Goal: Task Accomplishment & Management: Manage account settings

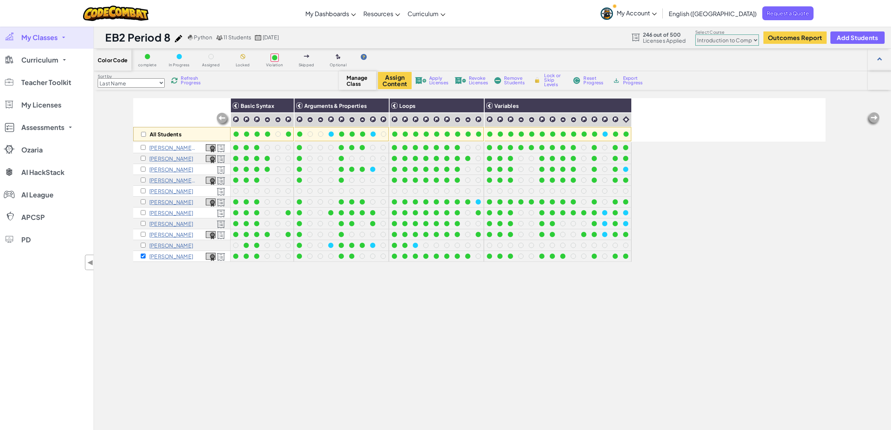
select select "560f1a9f22961295f9427742"
click at [51, 34] on span "My Classes" at bounding box center [39, 37] width 36 height 7
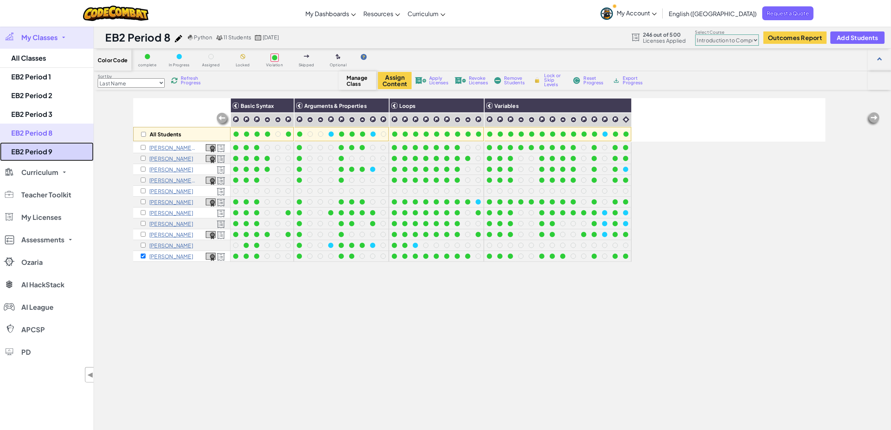
click at [63, 157] on link "EB2 Period 9" at bounding box center [47, 151] width 94 height 19
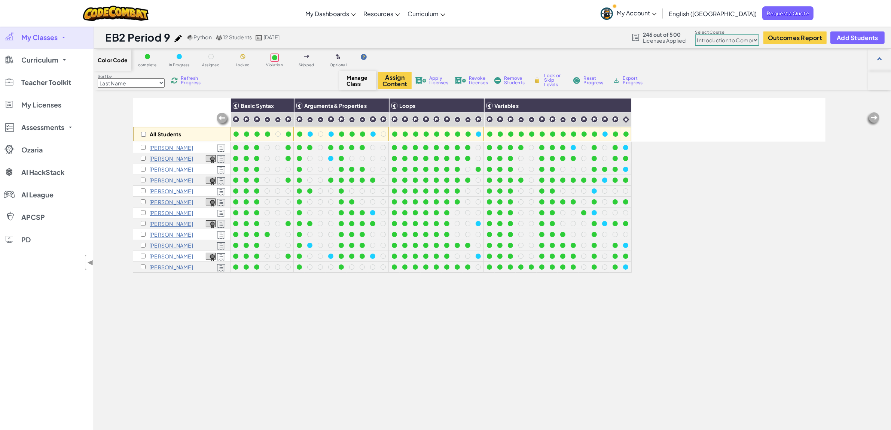
click at [758, 36] on select "Junior Introduction to Computer Science Game Development 1 Web Development 1 Co…" at bounding box center [727, 39] width 64 height 11
click at [696, 35] on select "Junior Introduction to Computer Science Game Development 1 Web Development 1 Co…" at bounding box center [727, 39] width 64 height 11
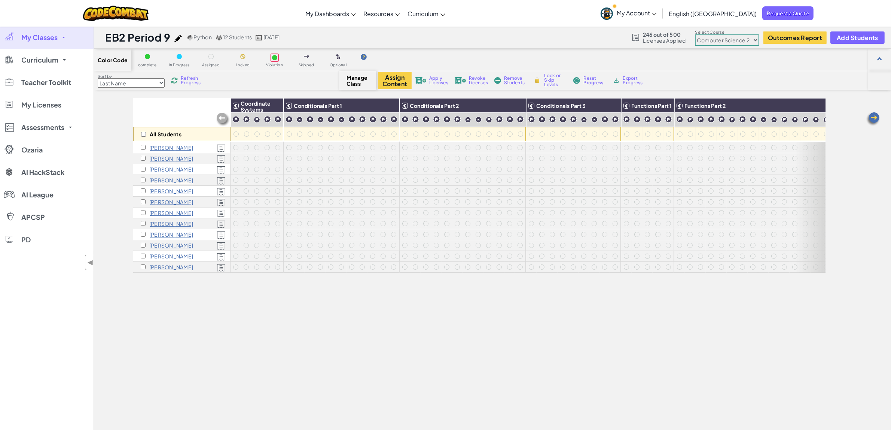
click at [756, 40] on select "Junior Introduction to Computer Science Game Development 1 Web Development 1 Co…" at bounding box center [727, 39] width 64 height 11
click at [696, 35] on select "Junior Introduction to Computer Science Game Development 1 Web Development 1 Co…" at bounding box center [727, 39] width 64 height 11
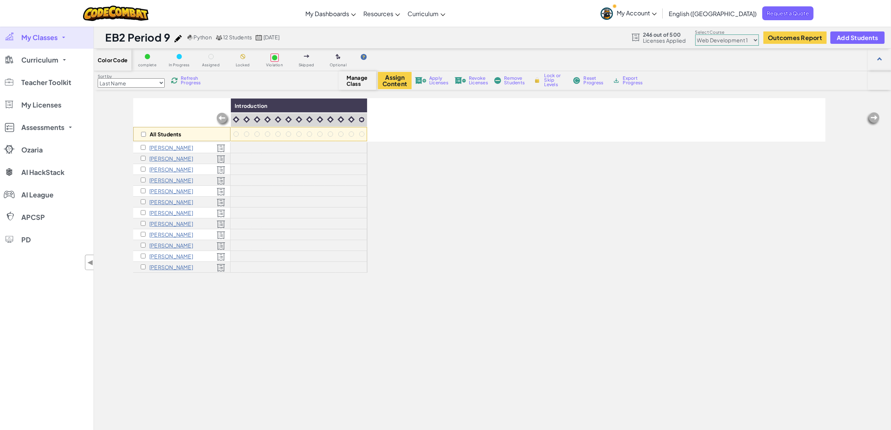
click at [753, 42] on select "Junior Introduction to Computer Science Game Development 1 Web Development 1 Co…" at bounding box center [727, 39] width 64 height 11
click at [696, 35] on select "Junior Introduction to Computer Science Game Development 1 Web Development 1 Co…" at bounding box center [727, 39] width 64 height 11
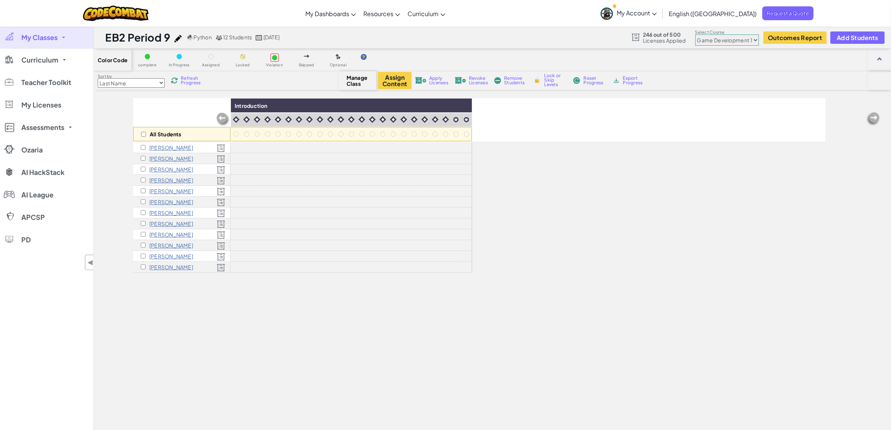
click at [163, 83] on select "Last Name first Name Progress (High to Low) Progress (Low to Hight)" at bounding box center [131, 82] width 67 height 9
click at [98, 78] on select "Last Name first Name Progress (High to Low) Progress (Low to Hight)" at bounding box center [131, 82] width 67 height 9
click at [755, 42] on select "Junior Introduction to Computer Science Game Development 1 Web Development 1 Co…" at bounding box center [727, 39] width 64 height 11
click at [696, 35] on select "Junior Introduction to Computer Science Game Development 1 Web Development 1 Co…" at bounding box center [727, 39] width 64 height 11
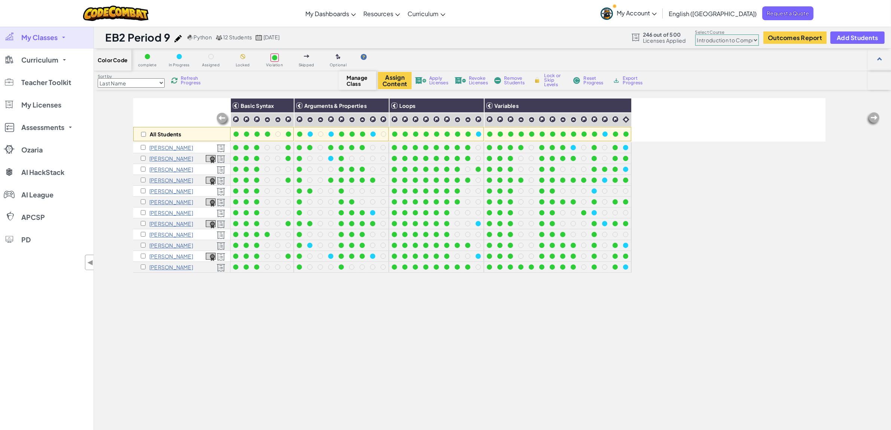
click at [753, 39] on select "Junior Introduction to Computer Science Game Development 1 Web Development 1 Co…" at bounding box center [727, 39] width 64 height 11
select select "5632661322961295f9428638"
click at [696, 35] on select "Junior Introduction to Computer Science Game Development 1 Web Development 1 Co…" at bounding box center [727, 39] width 64 height 11
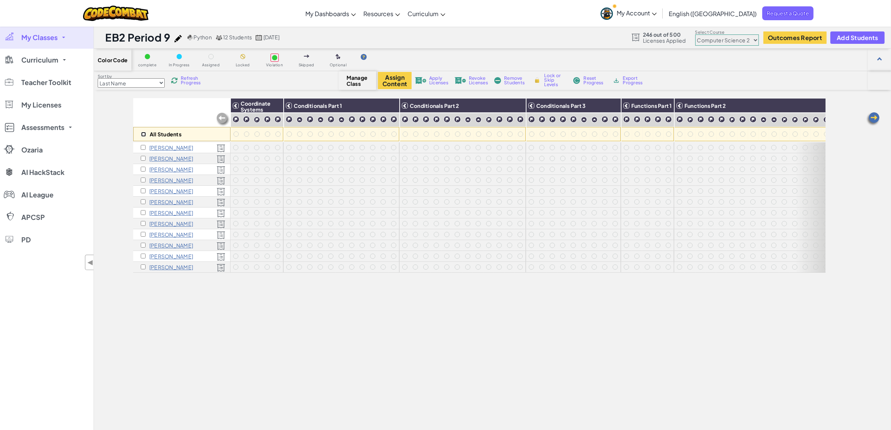
click at [142, 134] on input "checkbox" at bounding box center [143, 134] width 5 height 5
checkbox input "true"
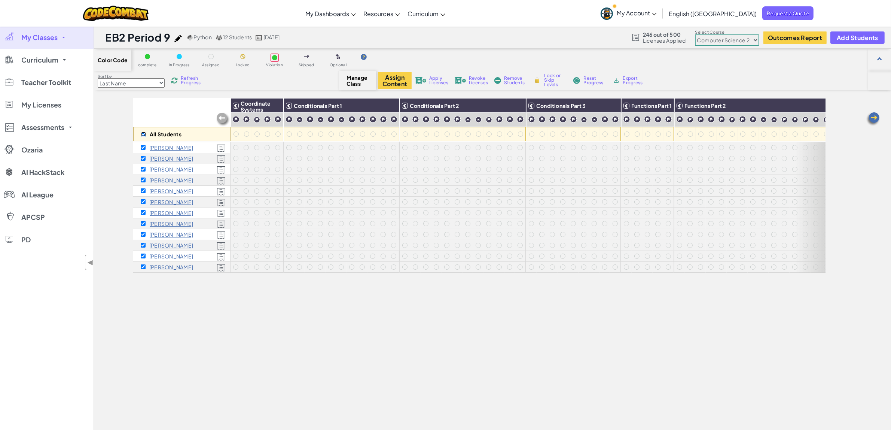
checkbox input "true"
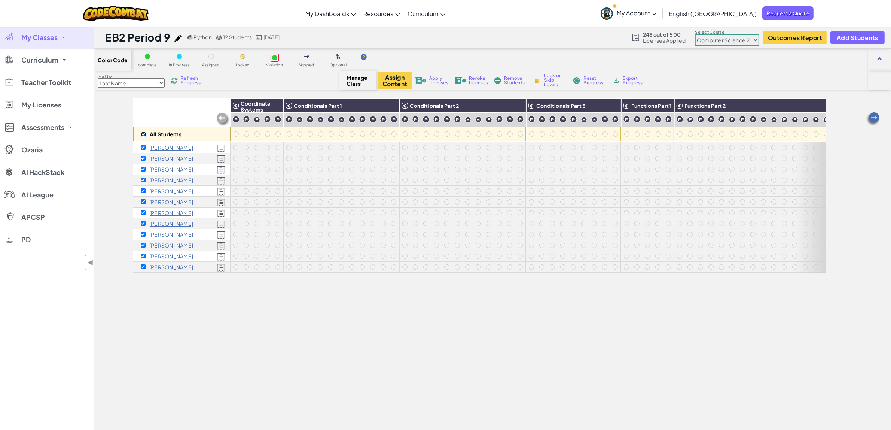
checkbox input "true"
click at [392, 80] on button "Assign Content" at bounding box center [395, 80] width 34 height 17
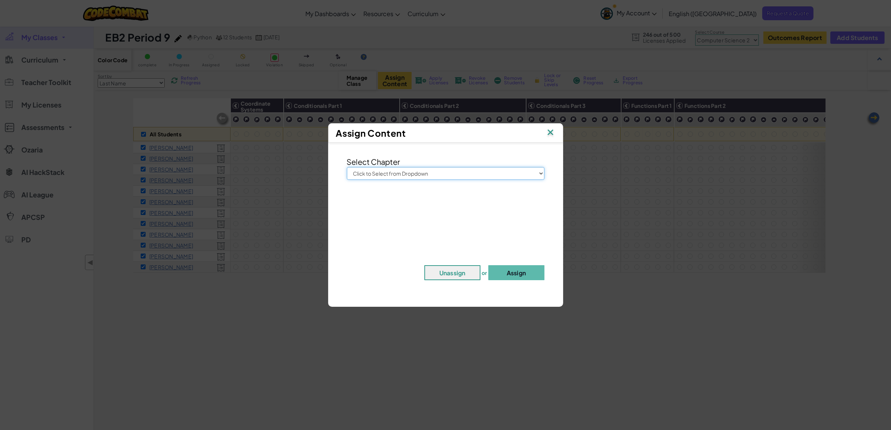
click at [541, 172] on select "Click to Select from Dropdown Junior Introduction to Computer Science Game Deve…" at bounding box center [446, 173] width 198 height 13
select select "Computer Science 2"
click at [347, 167] on select "Click to Select from Dropdown Junior Introduction to Computer Science Game Deve…" at bounding box center [446, 173] width 198 height 13
click at [520, 274] on button "Assign" at bounding box center [516, 272] width 56 height 15
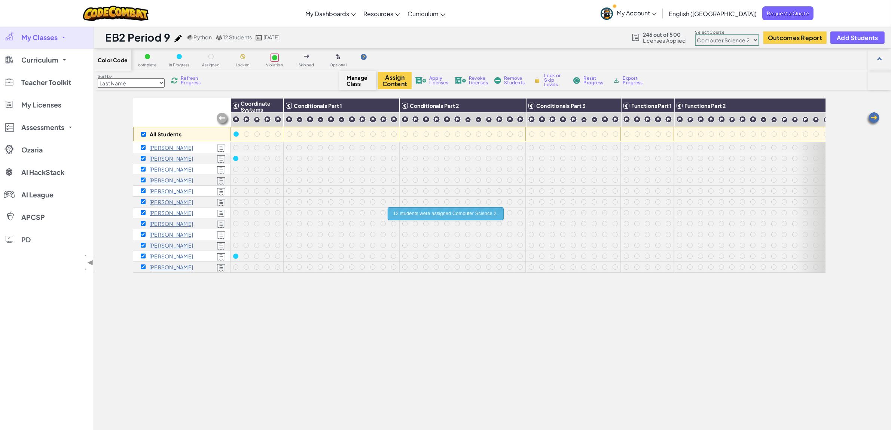
drag, startPoint x: 314, startPoint y: 330, endPoint x: 315, endPoint y: 326, distance: 4.1
click at [314, 330] on div "All Students Coordinate Systems Conditionals Part 1 Conditionals Part 2 Conditi…" at bounding box center [479, 294] width 692 height 392
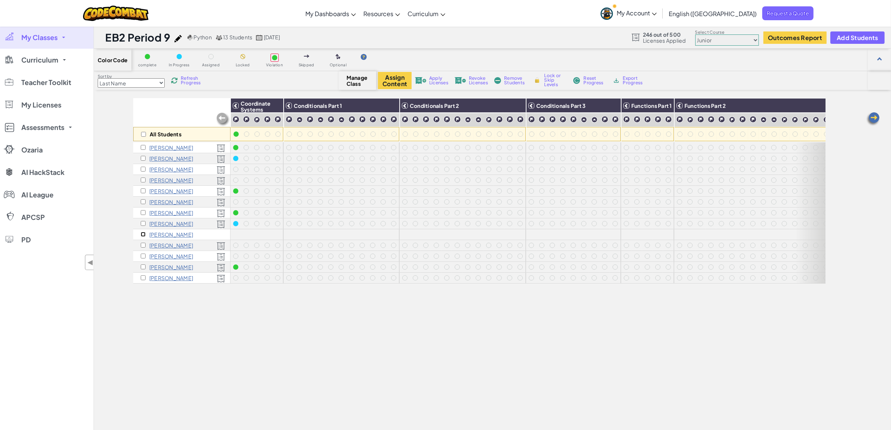
click at [143, 235] on input "checkbox" at bounding box center [143, 234] width 5 height 5
checkbox input "true"
click at [435, 81] on span "Apply Licenses" at bounding box center [438, 80] width 19 height 9
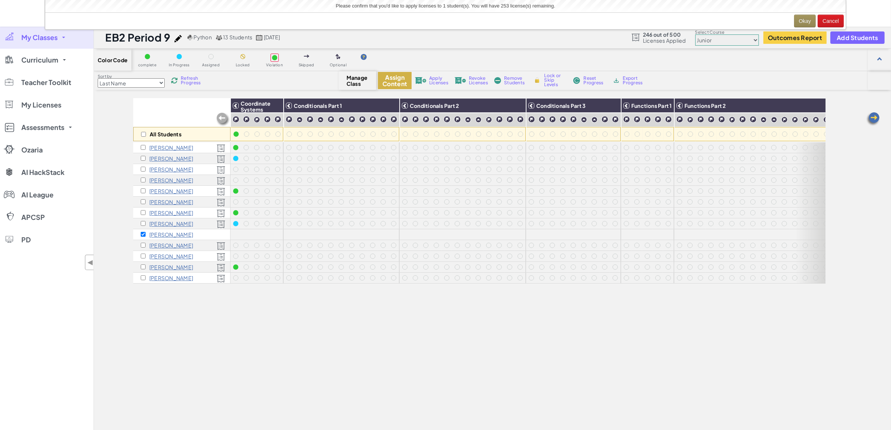
click at [395, 80] on button "Assign Content" at bounding box center [395, 80] width 34 height 17
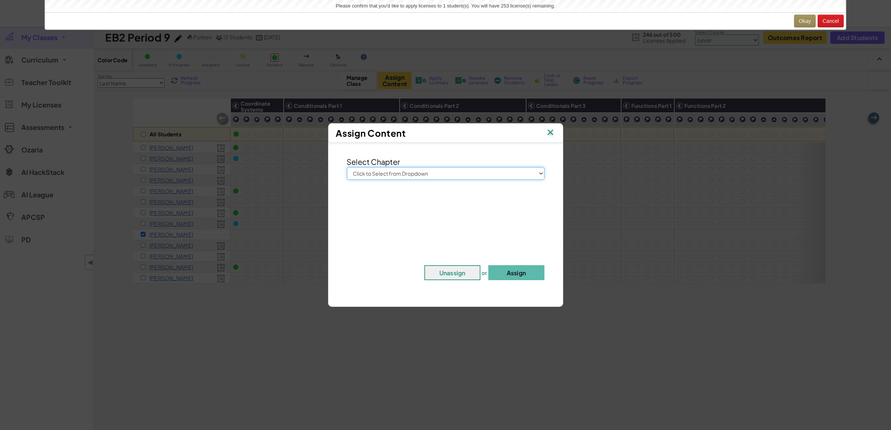
click at [541, 176] on select "Click to Select from Dropdown Junior Introduction to Computer Science Game Deve…" at bounding box center [446, 173] width 198 height 13
select select "Computer Science 2"
click at [347, 167] on select "Click to Select from Dropdown Junior Introduction to Computer Science Game Deve…" at bounding box center [446, 173] width 198 height 13
click at [512, 274] on button "Assign" at bounding box center [516, 272] width 56 height 15
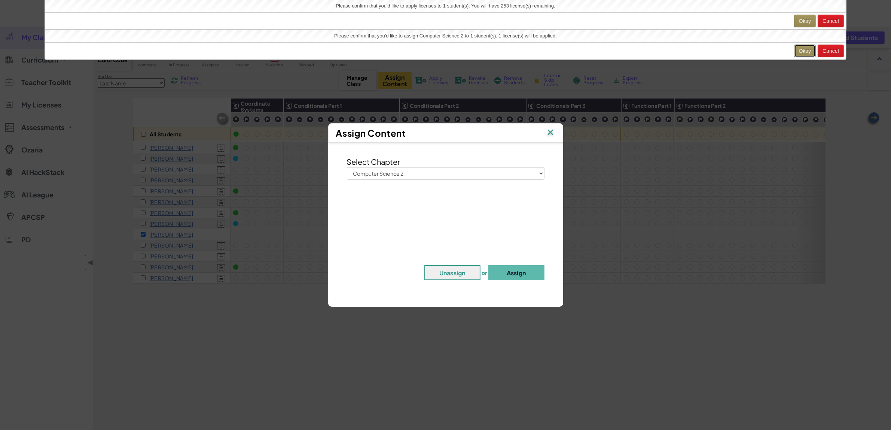
click at [798, 52] on button "Okay" at bounding box center [805, 51] width 22 height 13
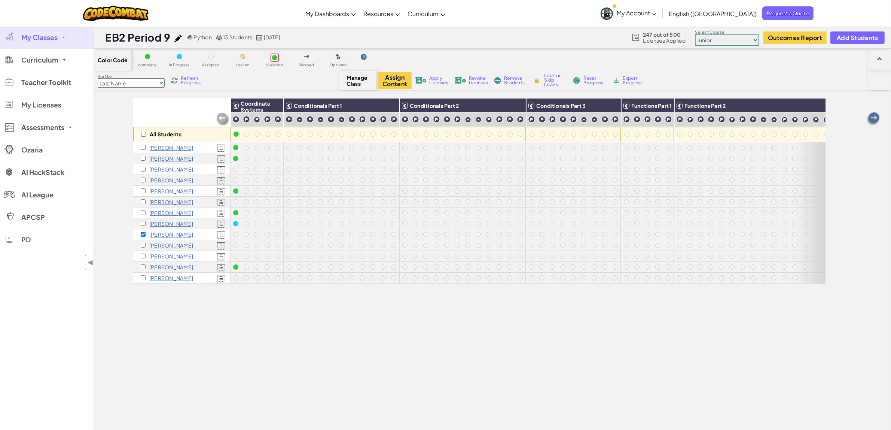
click at [59, 39] on link "My Classes" at bounding box center [47, 37] width 94 height 22
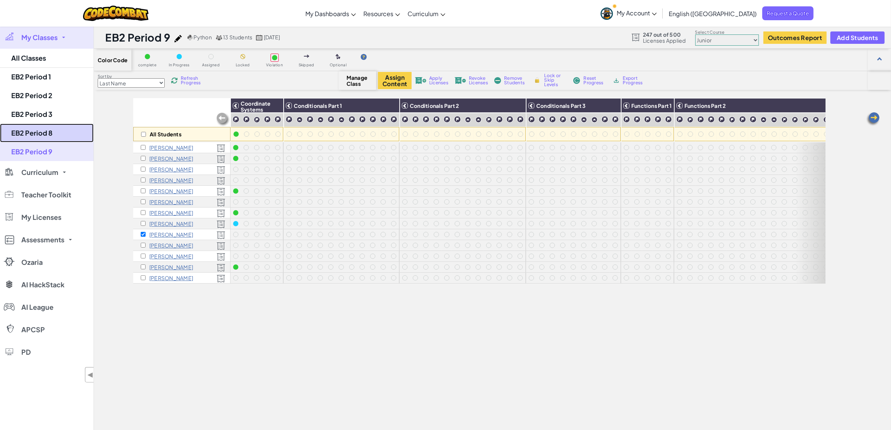
click at [55, 137] on link "EB2 Period 8" at bounding box center [47, 133] width 94 height 19
select select "560f1a9f22961295f9427742"
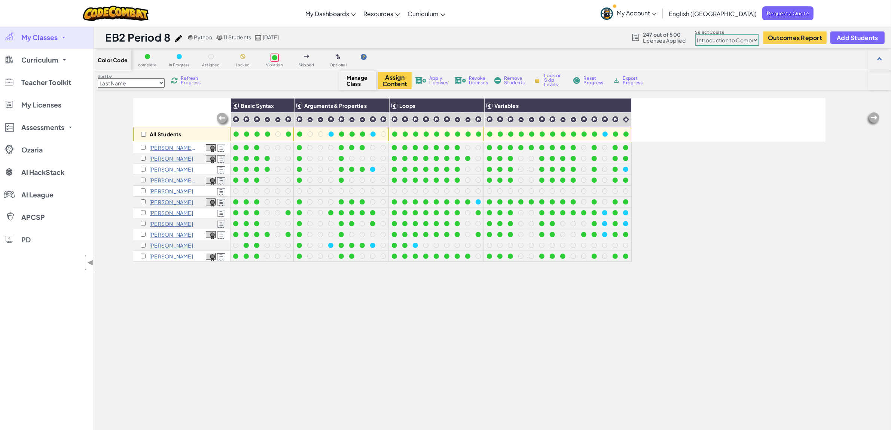
click at [66, 44] on link "My Classes" at bounding box center [47, 37] width 94 height 22
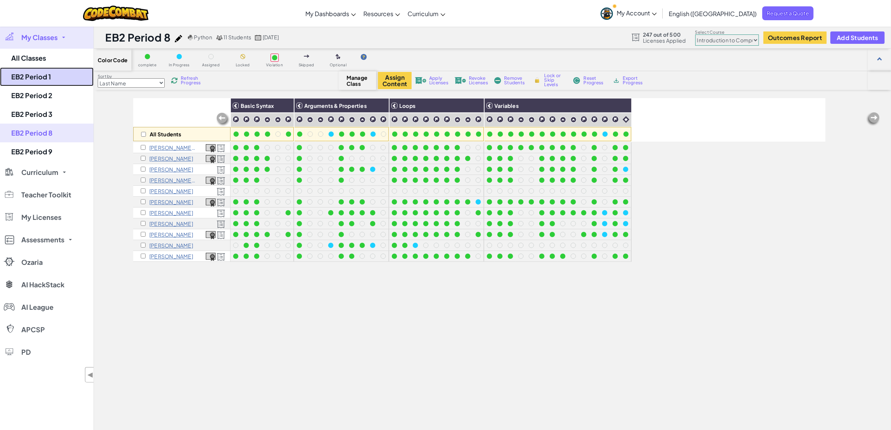
click at [68, 79] on link "EB2 Period 1" at bounding box center [47, 76] width 94 height 19
select select "560f1a9f22961295f9427742"
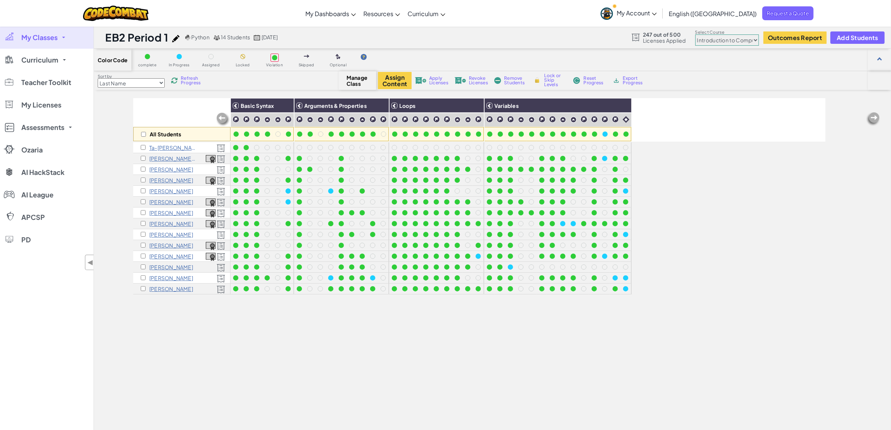
click at [77, 39] on link "My Classes" at bounding box center [47, 37] width 94 height 22
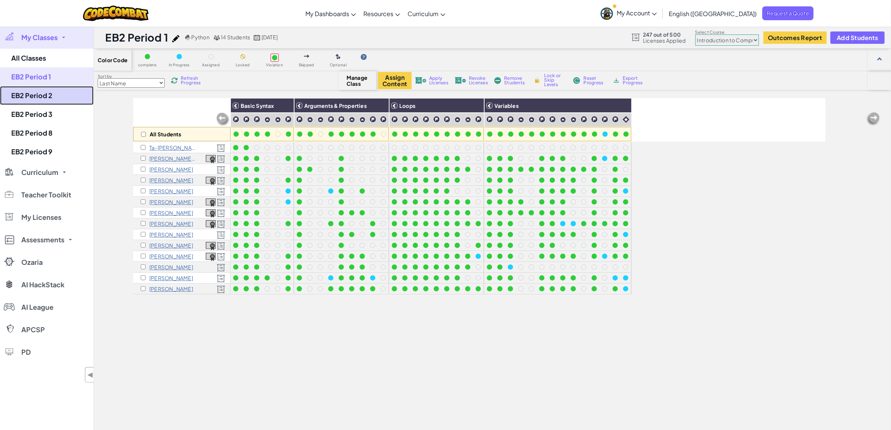
click at [60, 97] on link "EB2 Period 2" at bounding box center [47, 95] width 94 height 19
select select "560f1a9f22961295f9427742"
